Goal: Find contact information: Find contact information

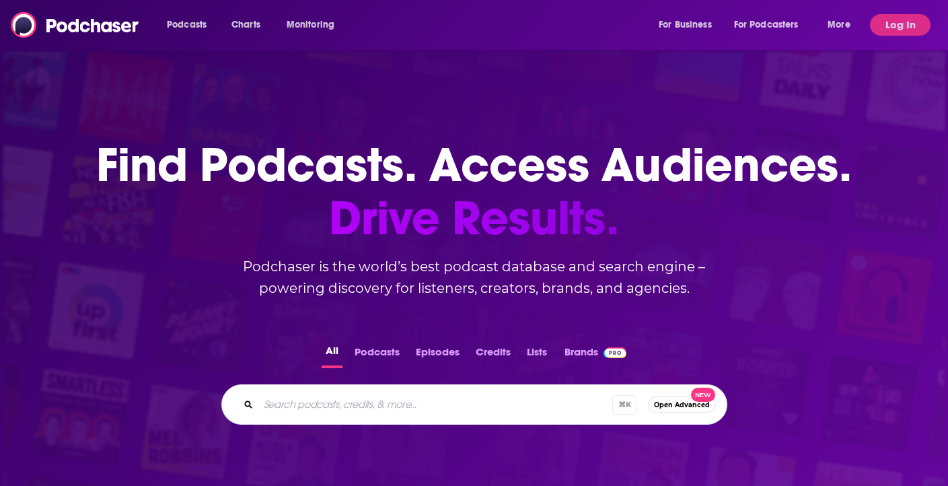
click at [894, 26] on button "Log In" at bounding box center [900, 25] width 61 height 22
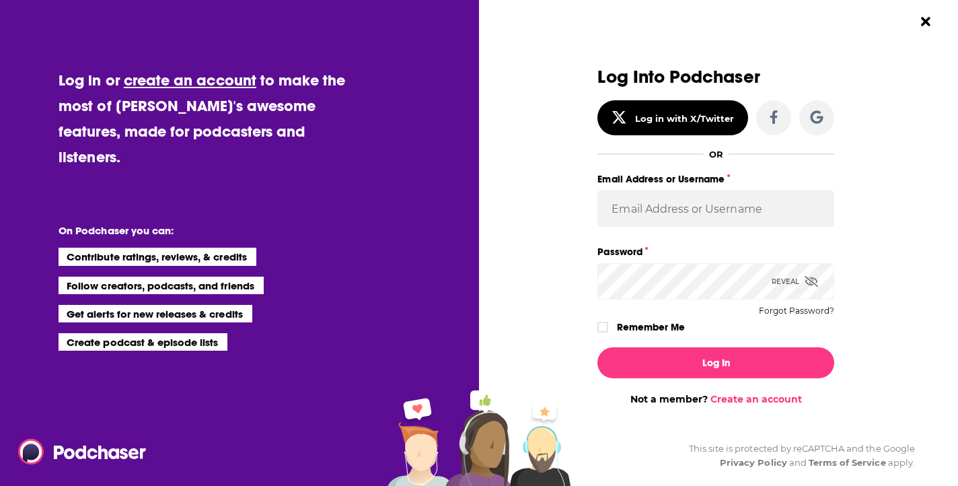
click at [669, 228] on div "Email Address or Username" at bounding box center [715, 206] width 237 height 73
click at [690, 214] on input "Email Address or Username" at bounding box center [715, 208] width 237 height 36
click at [706, 246] on label "Password" at bounding box center [715, 251] width 237 height 17
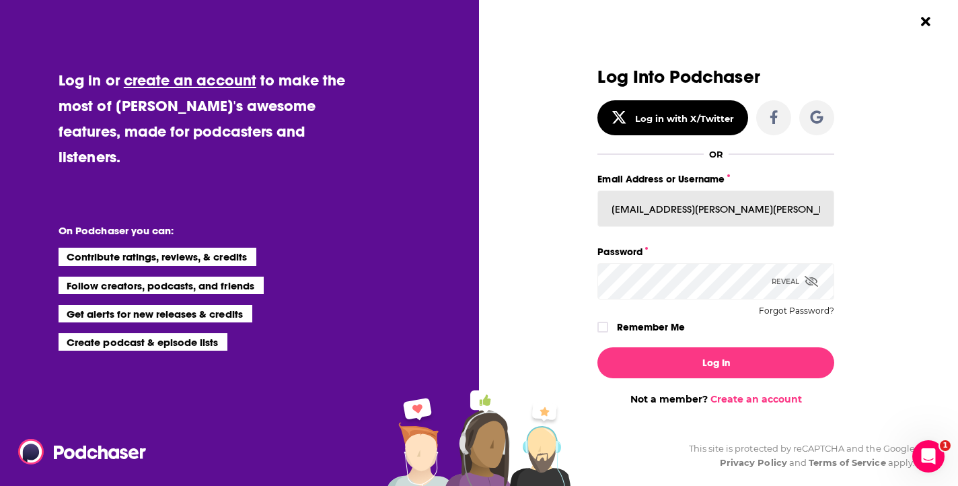
click at [700, 209] on input "[EMAIL_ADDRESS][PERSON_NAME][PERSON_NAME][DOMAIN_NAME]" at bounding box center [715, 208] width 237 height 36
paste input "WachsmanNY"
type input "WachsmanNY"
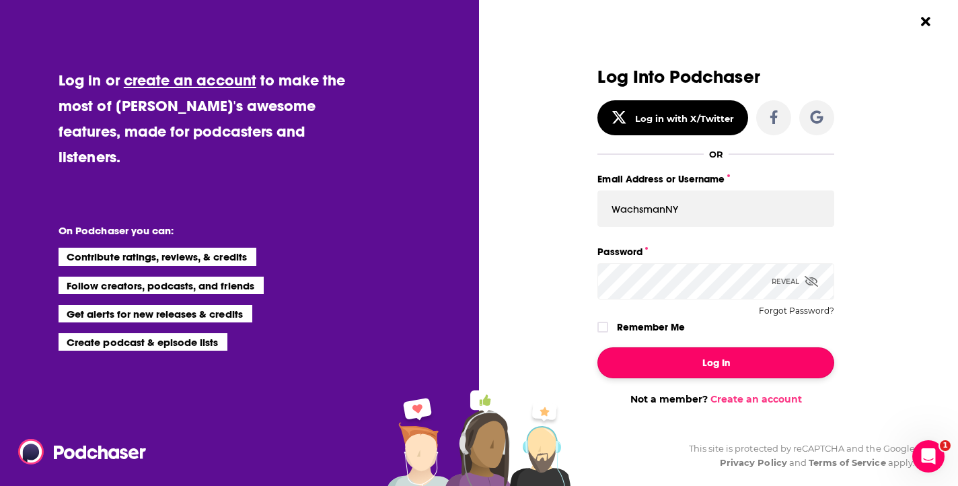
click at [707, 369] on button "Log In" at bounding box center [715, 362] width 237 height 31
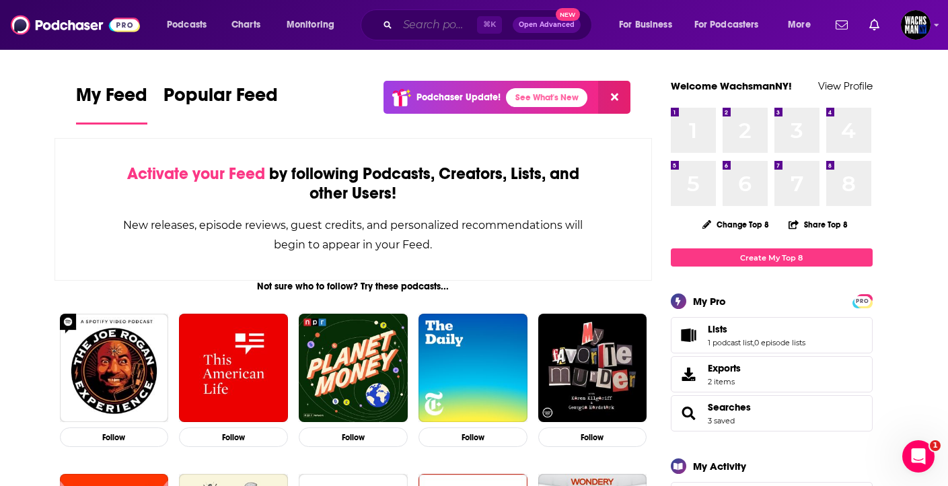
click at [431, 29] on input "Search podcasts, credits, & more..." at bounding box center [437, 25] width 79 height 22
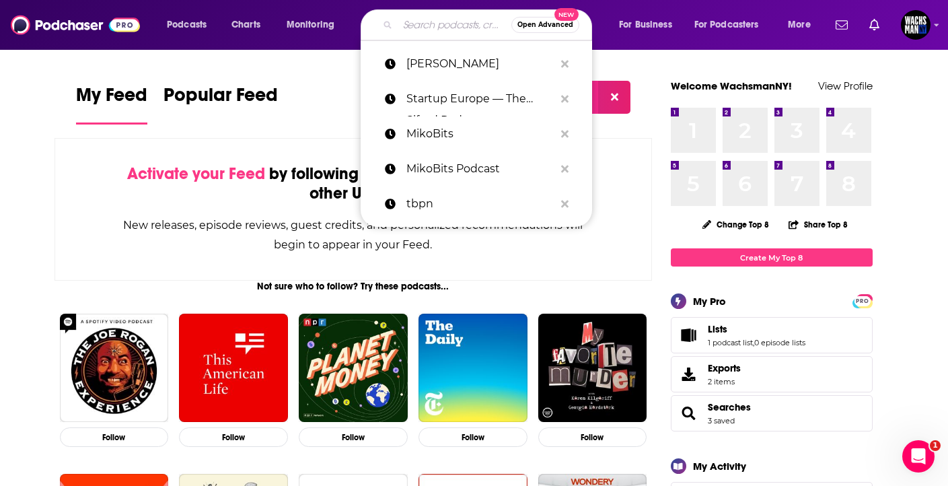
click at [434, 27] on input "Search podcasts, credits, & more..." at bounding box center [455, 25] width 114 height 22
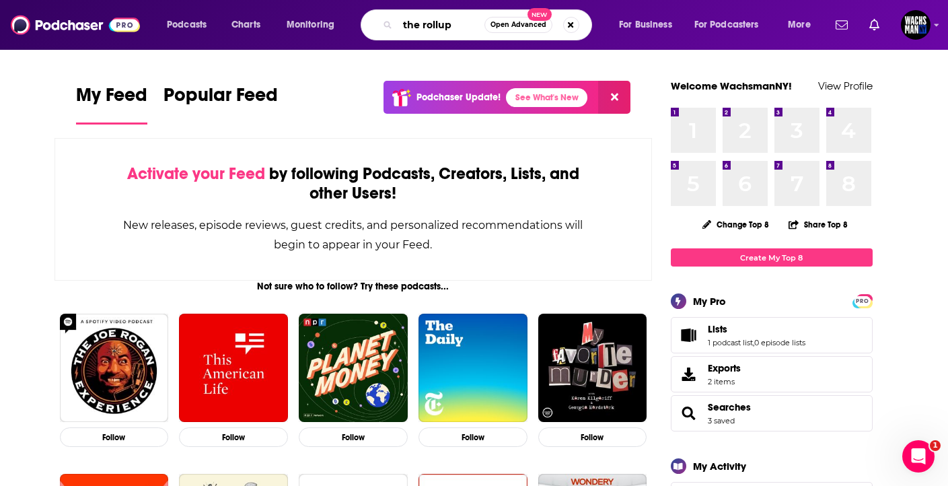
type input "the rollup"
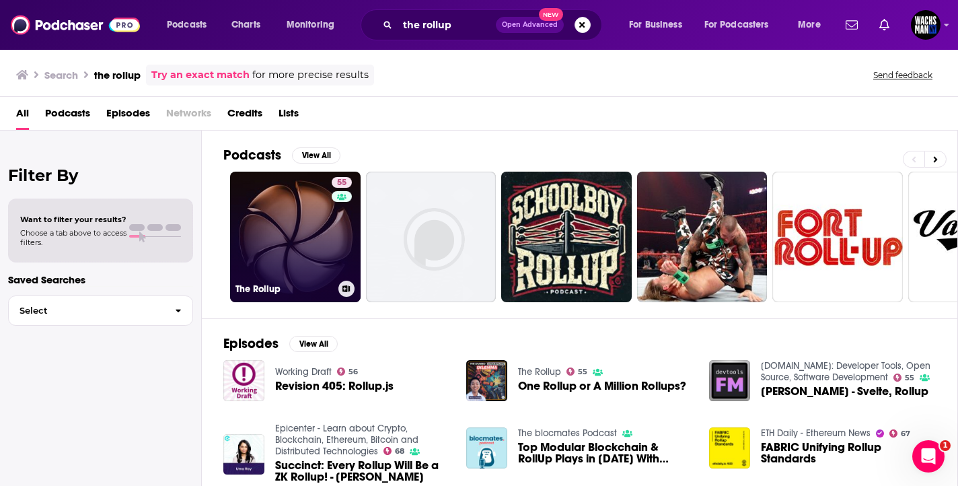
click at [295, 211] on link "55 The Rollup" at bounding box center [295, 237] width 131 height 131
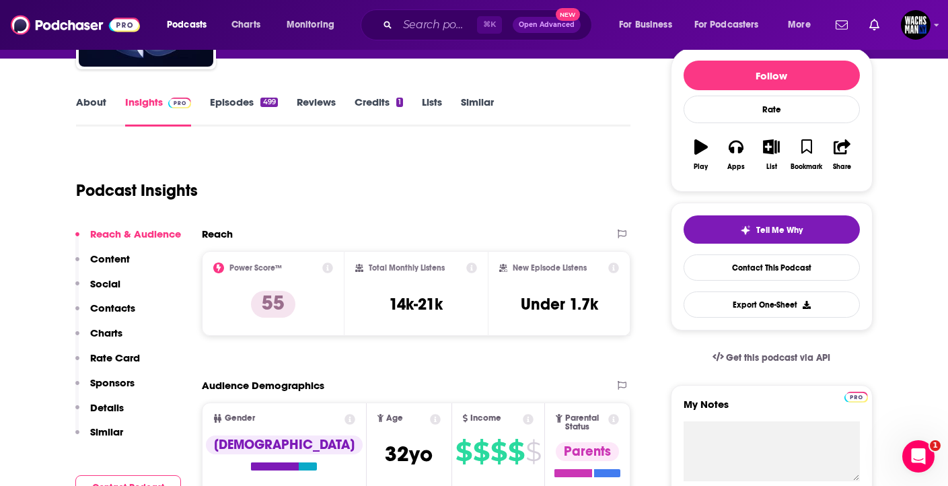
scroll to position [198, 0]
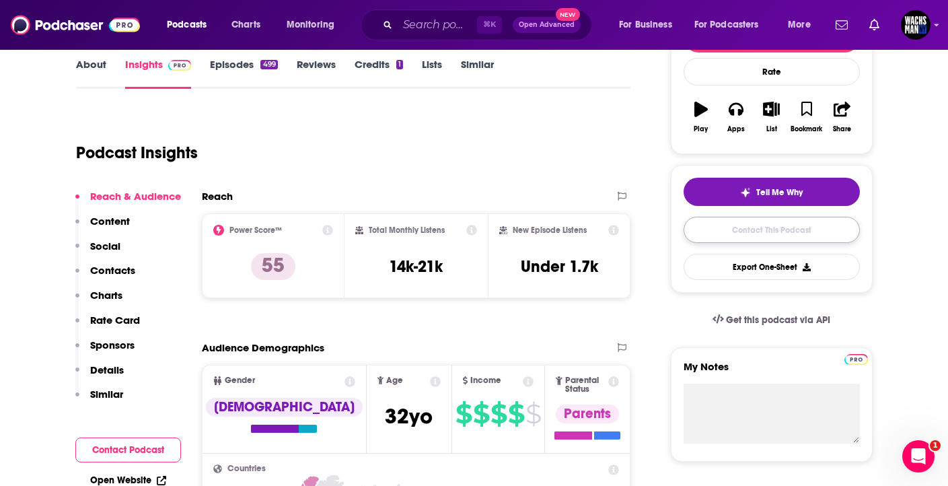
click at [776, 225] on link "Contact This Podcast" at bounding box center [772, 230] width 176 height 26
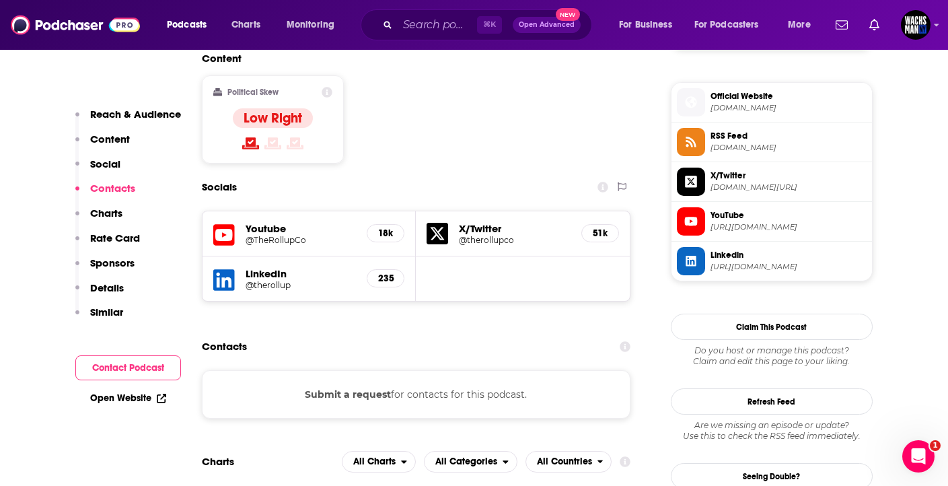
scroll to position [1048, 0]
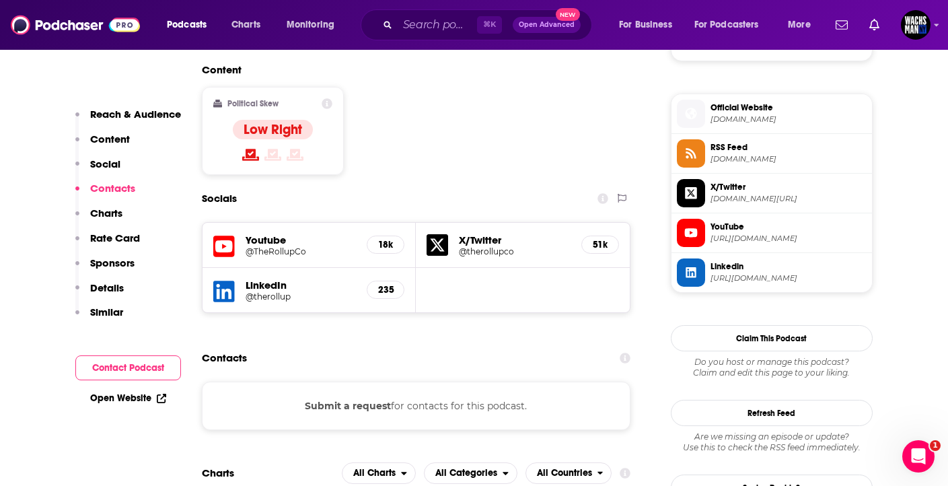
click at [321, 233] on h5 "Youtube" at bounding box center [301, 239] width 111 height 13
click at [382, 239] on h5 "18k" at bounding box center [385, 244] width 15 height 11
click at [254, 233] on h5 "Youtube" at bounding box center [301, 239] width 111 height 13
click at [262, 233] on h5 "Youtube" at bounding box center [301, 239] width 111 height 13
click at [265, 233] on h5 "Youtube" at bounding box center [301, 239] width 111 height 13
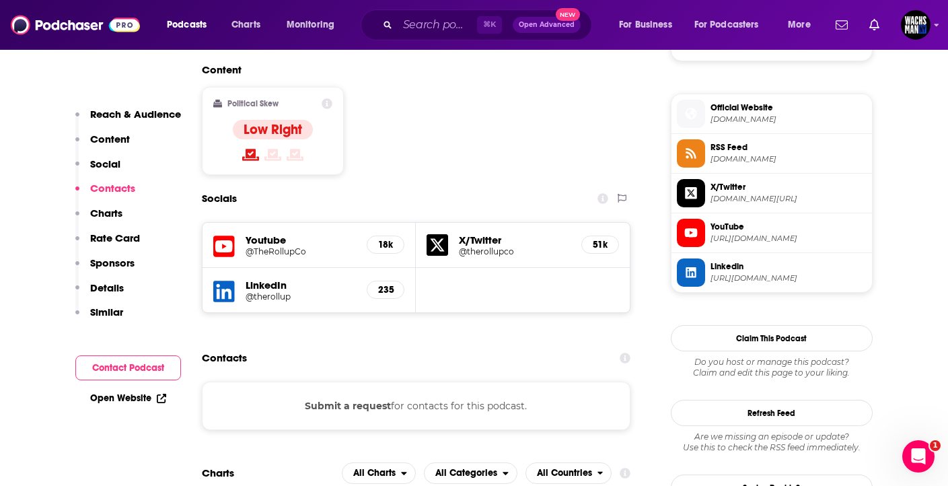
click at [265, 233] on h5 "Youtube" at bounding box center [301, 239] width 111 height 13
click at [266, 233] on h5 "Youtube" at bounding box center [301, 239] width 111 height 13
click at [270, 233] on h5 "Youtube" at bounding box center [301, 239] width 111 height 13
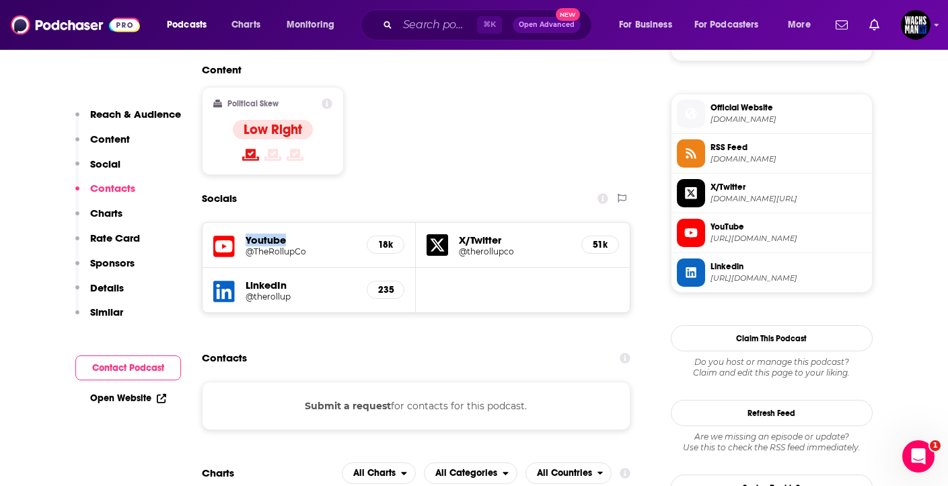
click at [270, 233] on h5 "Youtube" at bounding box center [301, 239] width 111 height 13
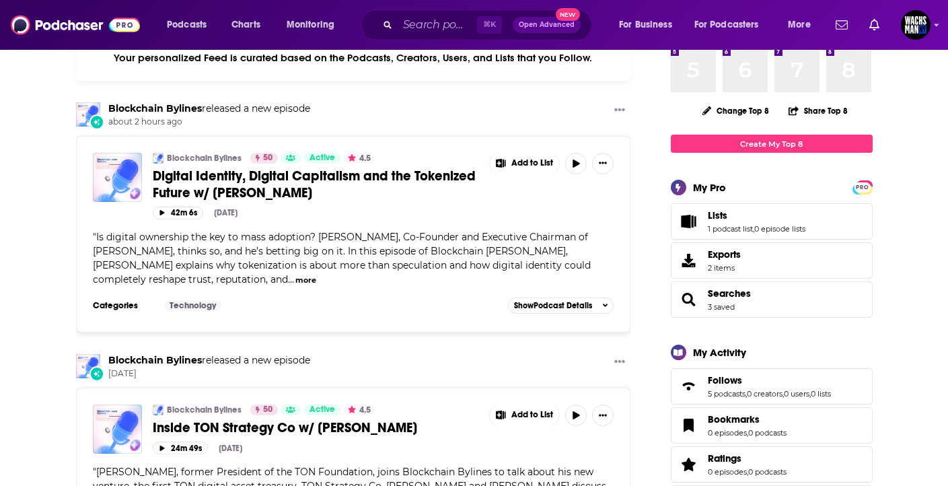
scroll to position [41, 0]
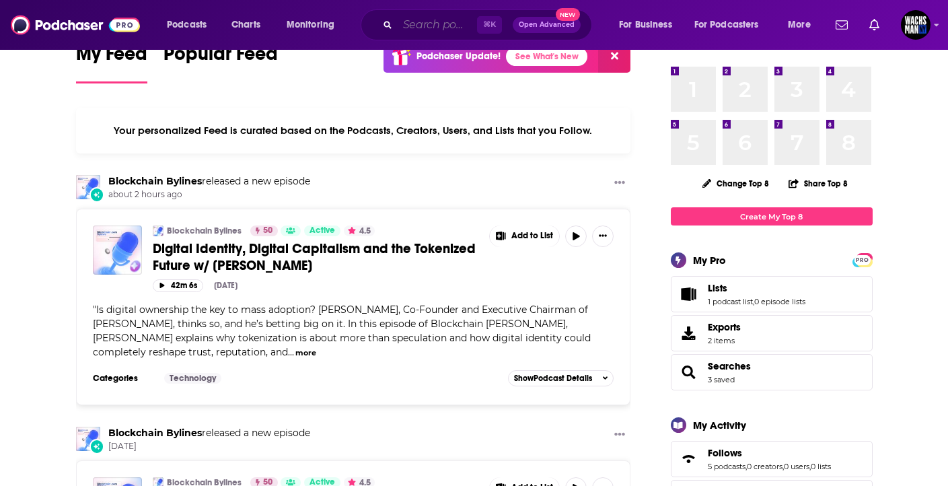
click at [418, 27] on input "Search podcasts, credits, & more..." at bounding box center [437, 25] width 79 height 22
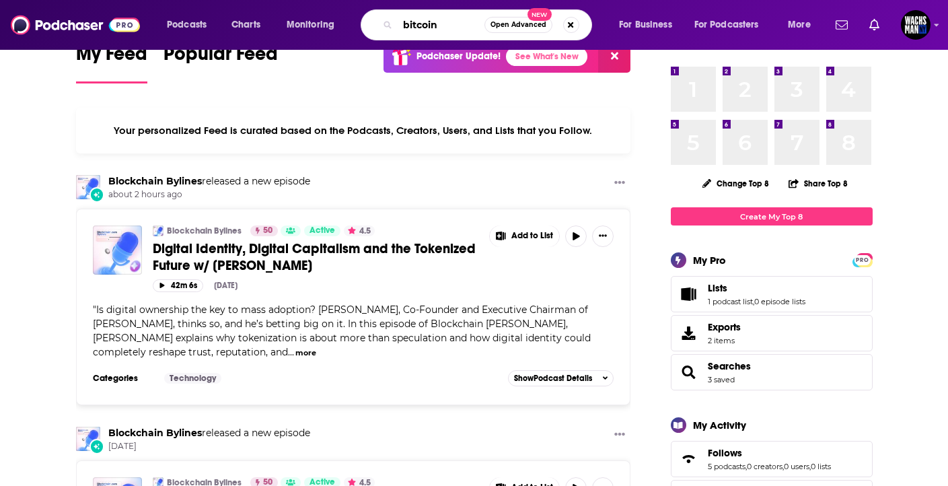
type input "bitcoin"
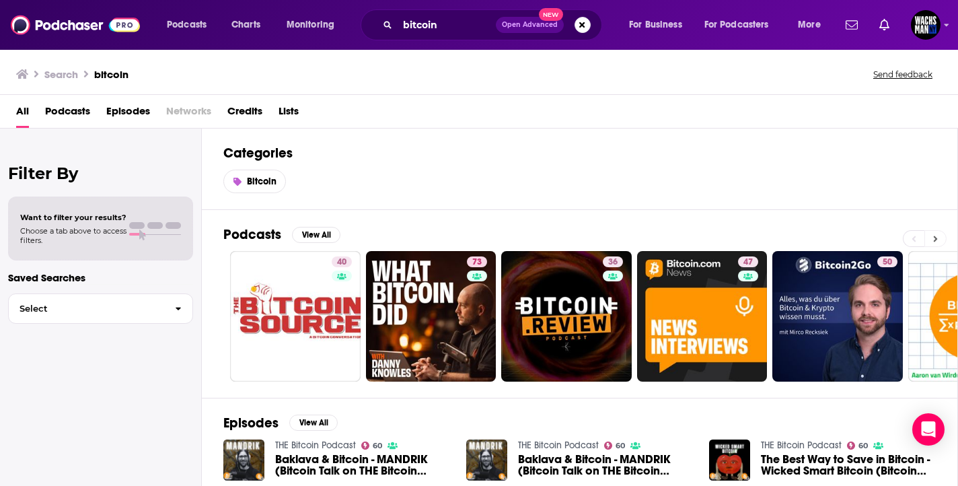
click at [936, 244] on button at bounding box center [935, 238] width 22 height 17
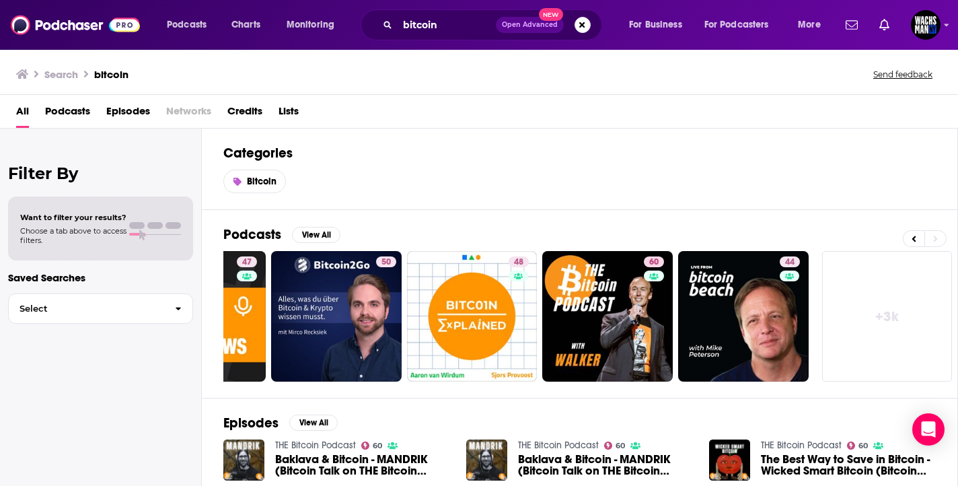
scroll to position [95, 0]
